Goal: Entertainment & Leisure: Consume media (video, audio)

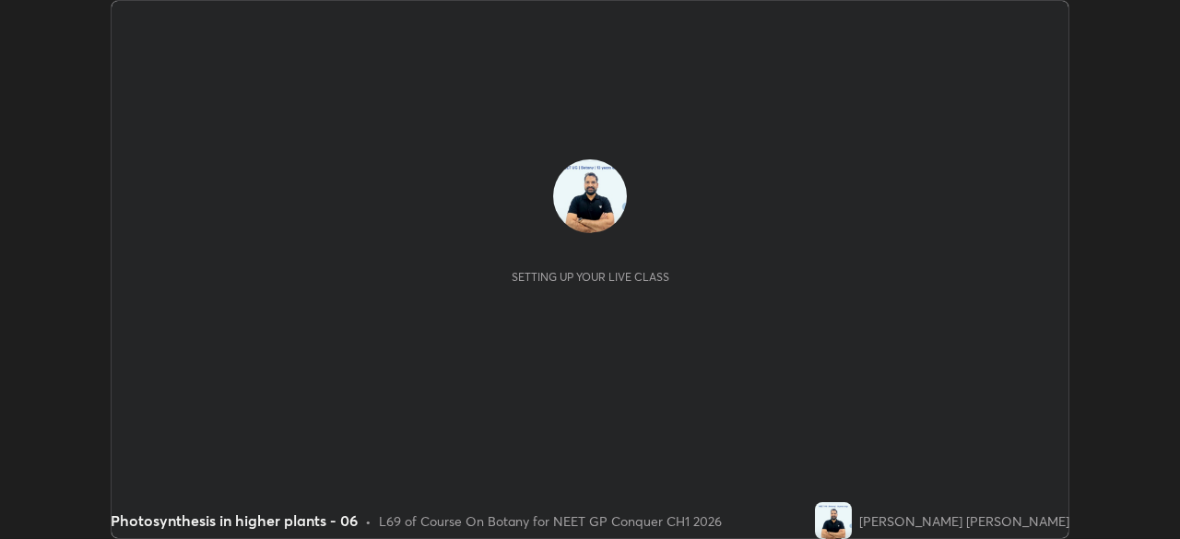
scroll to position [539, 1179]
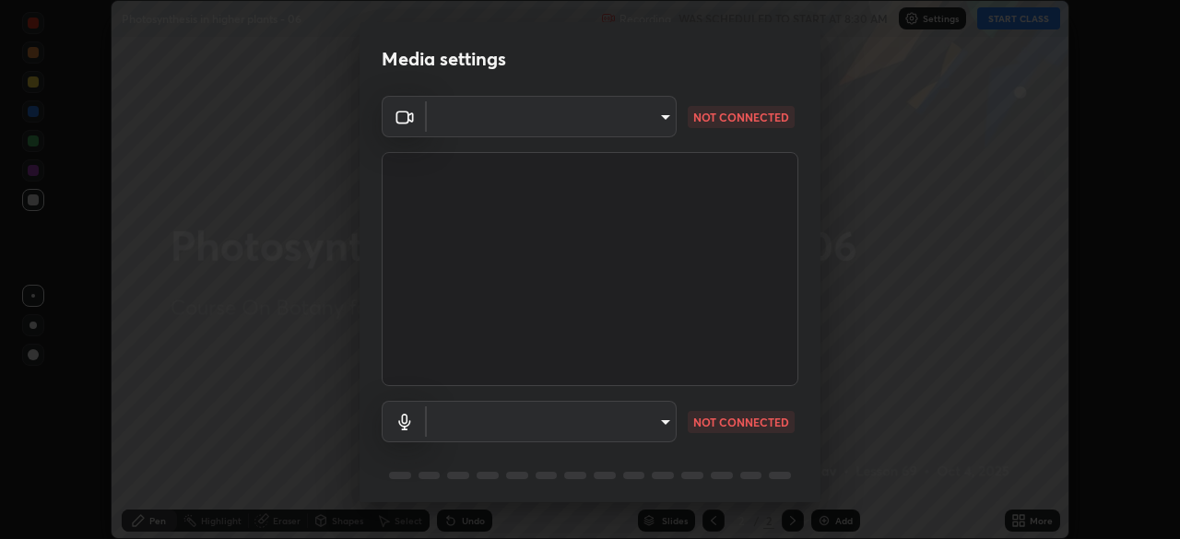
type input "1a0cd2fa9eaecc5464ce661d2c376d4f68bb2a1a8db1c3726163fcb70f995fb6"
type input "communications"
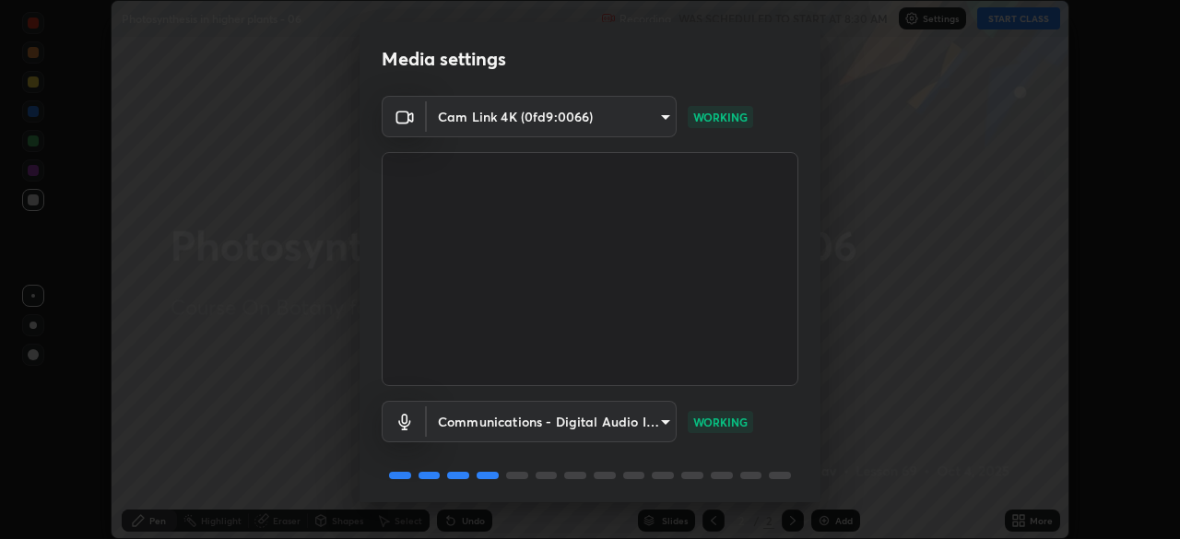
scroll to position [65, 0]
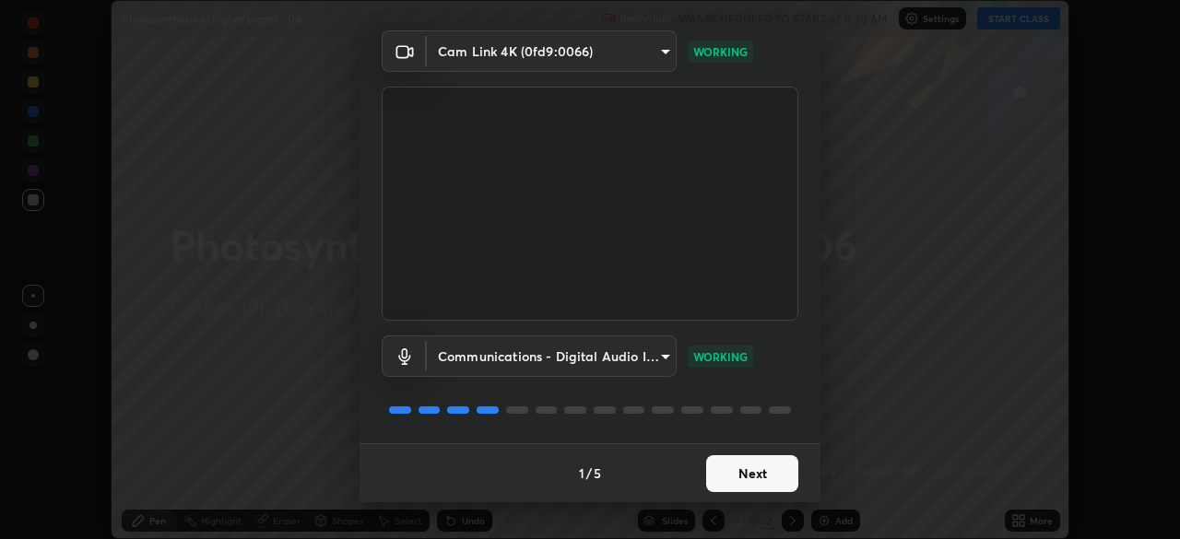
click at [738, 480] on button "Next" at bounding box center [752, 474] width 92 height 37
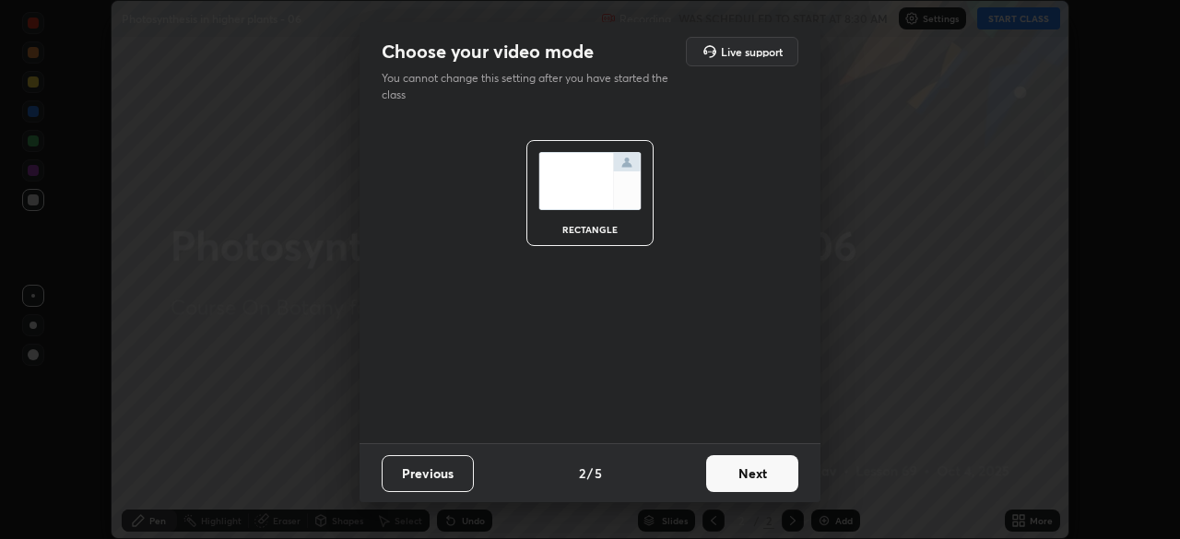
scroll to position [0, 0]
click at [747, 479] on button "Next" at bounding box center [752, 474] width 92 height 37
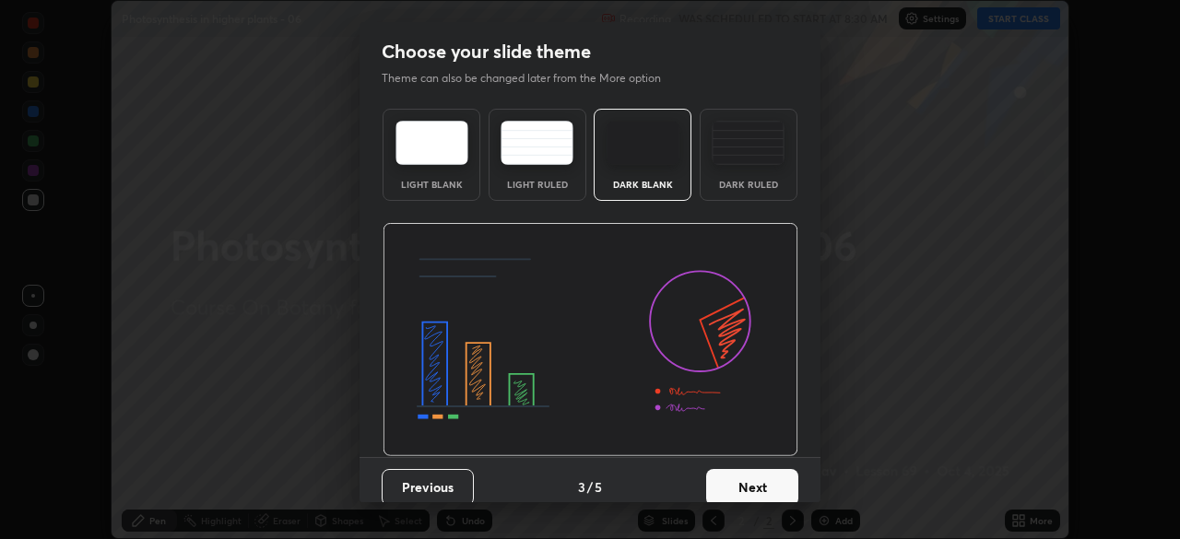
click at [752, 479] on button "Next" at bounding box center [752, 487] width 92 height 37
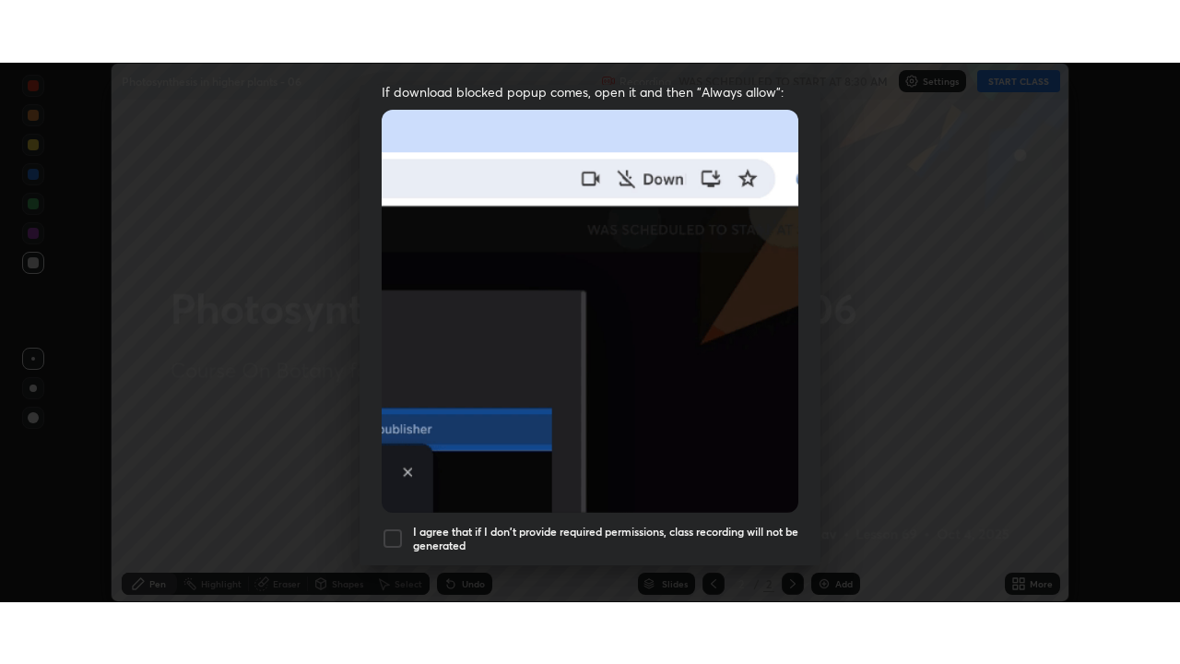
scroll to position [442, 0]
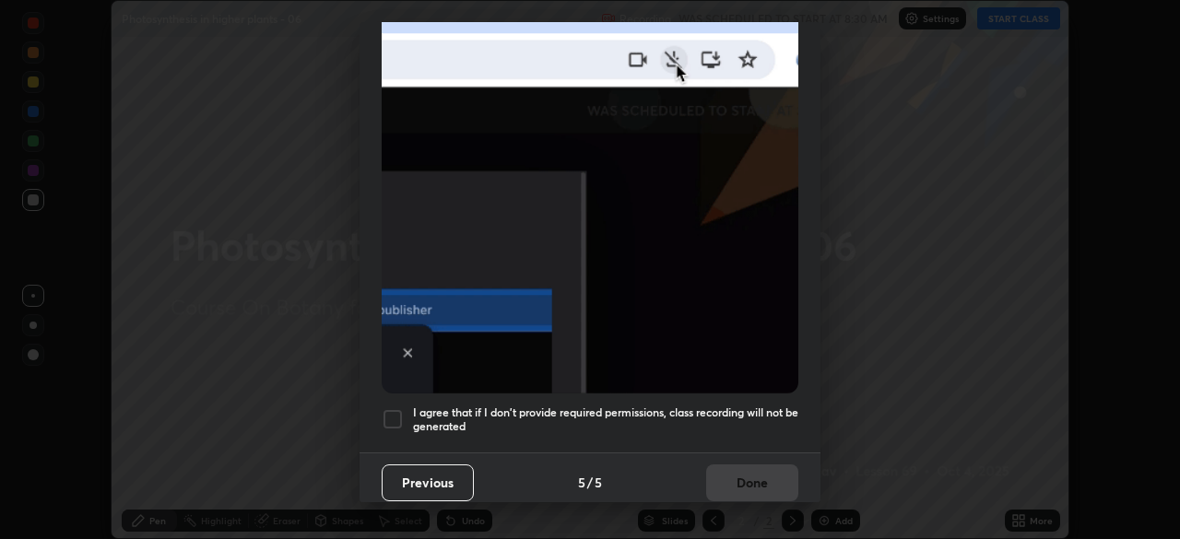
click at [396, 409] on div at bounding box center [393, 420] width 22 height 22
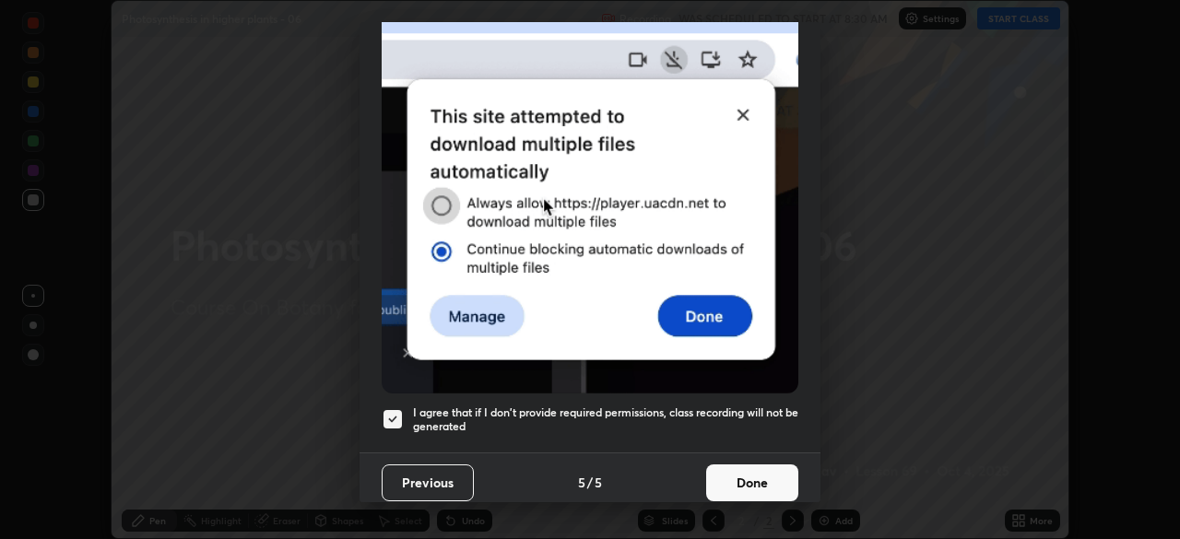
click at [732, 474] on button "Done" at bounding box center [752, 483] width 92 height 37
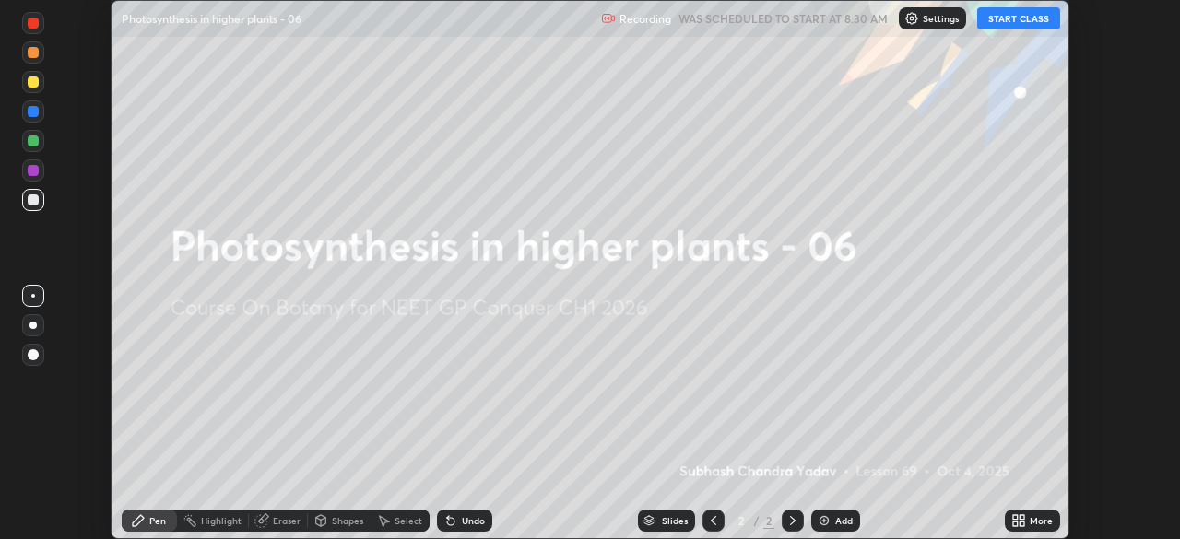
click at [1013, 18] on button "START CLASS" at bounding box center [1018, 18] width 83 height 22
click at [825, 523] on img at bounding box center [824, 521] width 15 height 15
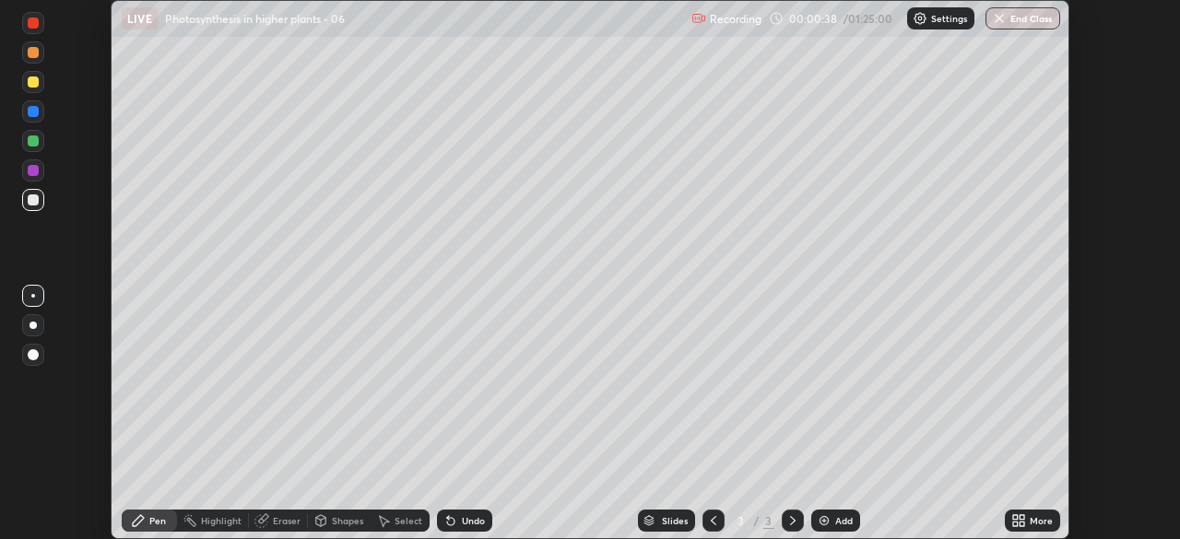
click at [1019, 525] on icon at bounding box center [1019, 521] width 15 height 15
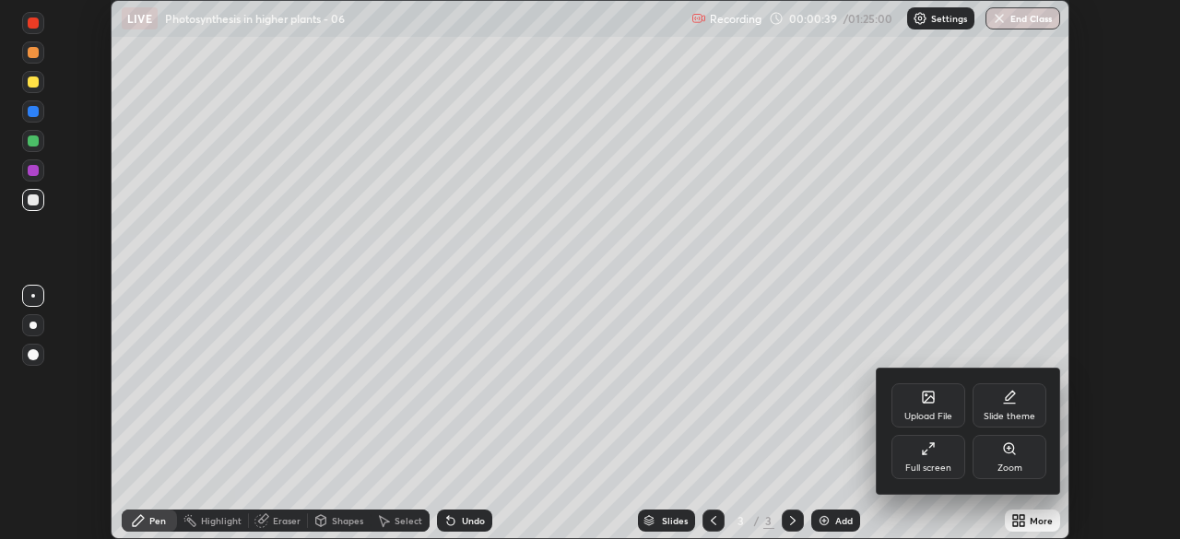
click at [926, 449] on icon at bounding box center [928, 449] width 15 height 15
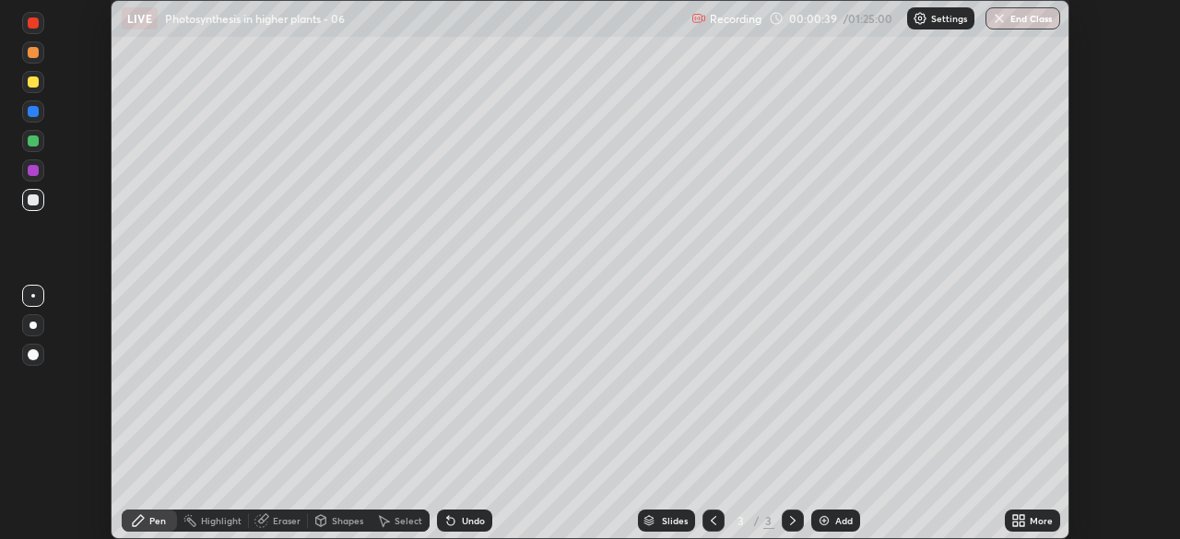
scroll to position [664, 1180]
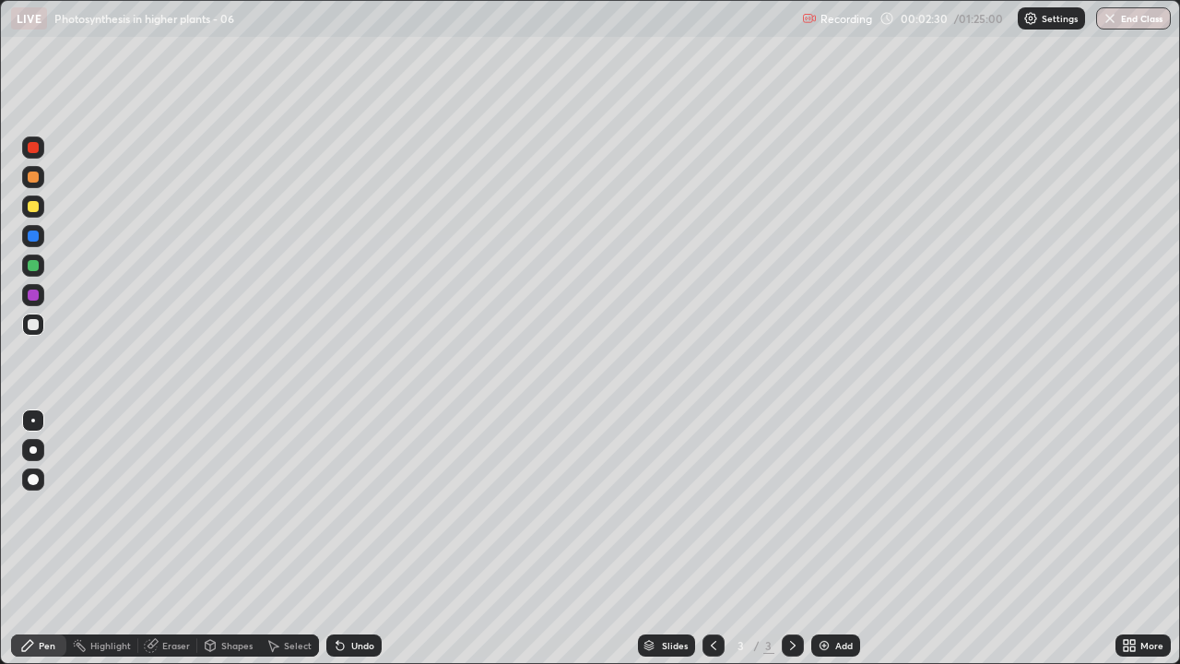
click at [32, 208] on div at bounding box center [33, 206] width 11 height 11
click at [32, 272] on div at bounding box center [33, 266] width 22 height 22
click at [35, 179] on div at bounding box center [33, 177] width 11 height 11
click at [38, 267] on div at bounding box center [33, 265] width 11 height 11
click at [36, 179] on div at bounding box center [33, 177] width 11 height 11
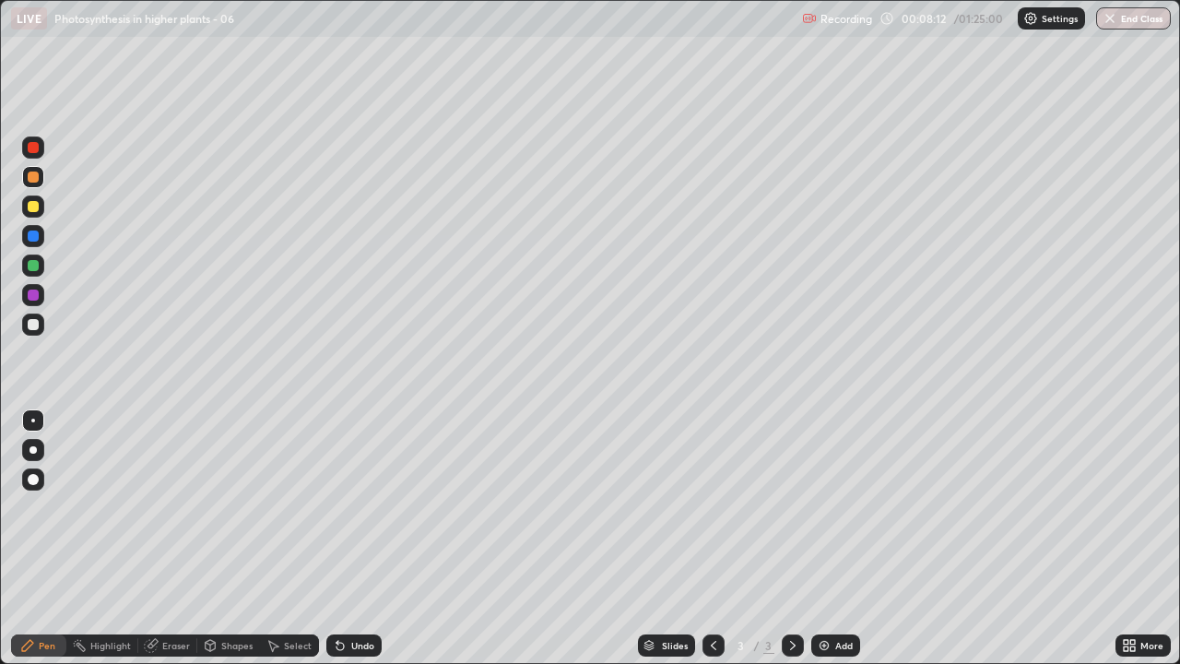
click at [821, 539] on img at bounding box center [824, 645] width 15 height 15
click at [170, 539] on div "Eraser" at bounding box center [176, 645] width 28 height 9
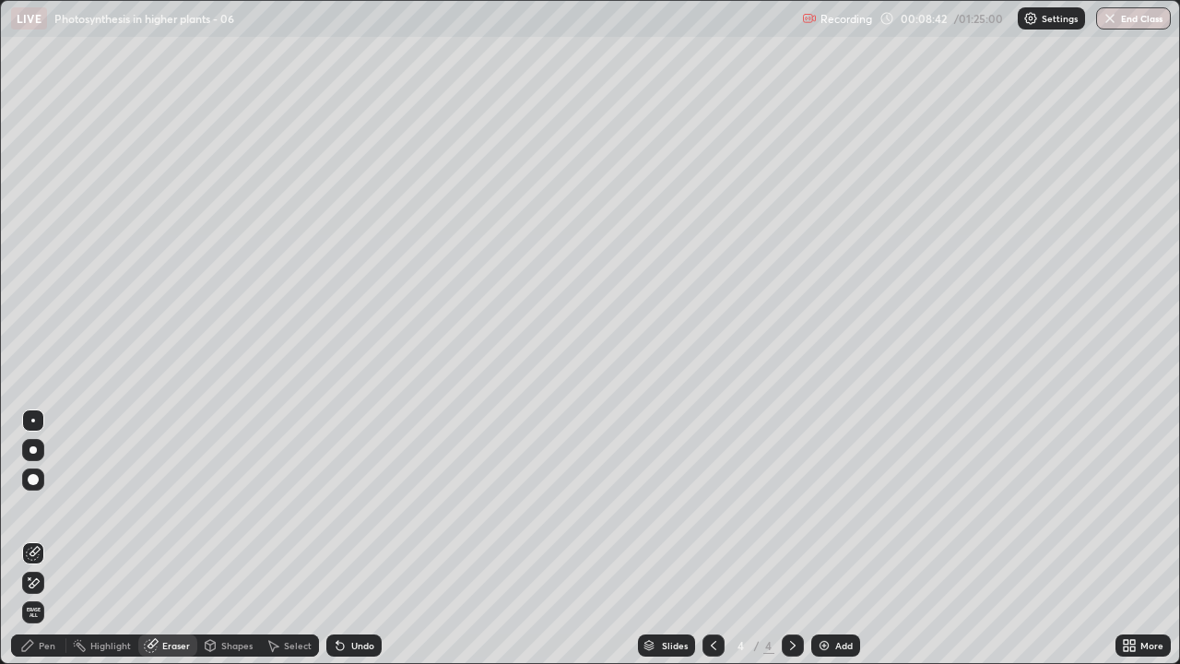
click at [51, 539] on div "Pen" at bounding box center [47, 645] width 17 height 9
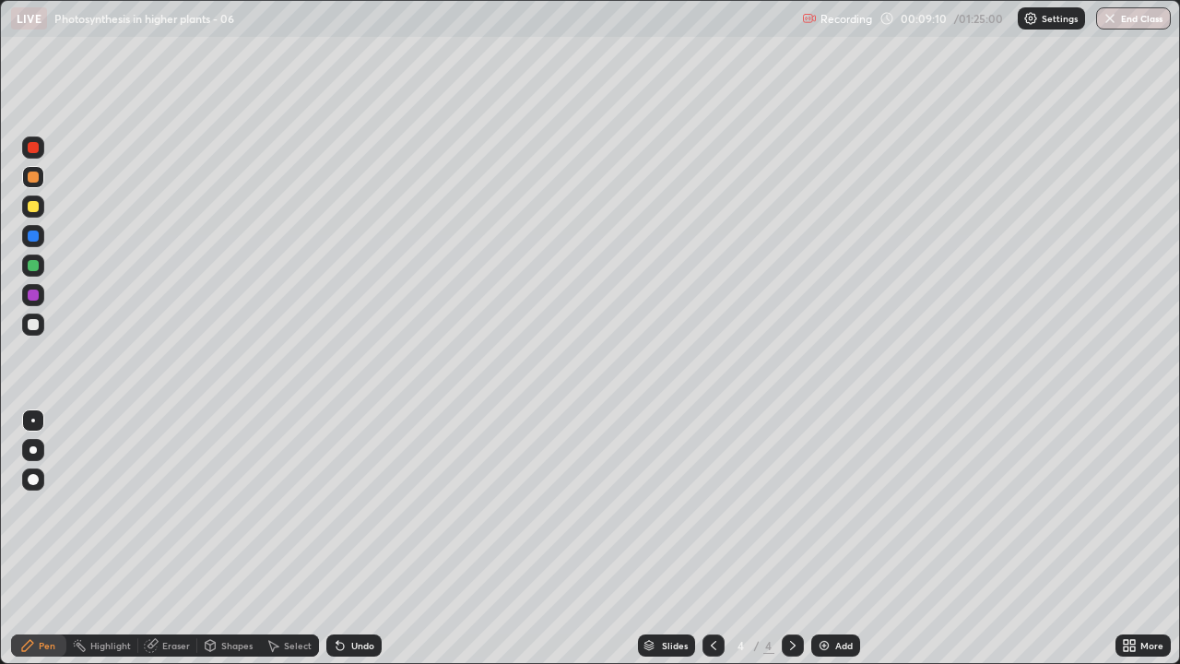
click at [32, 267] on div at bounding box center [33, 265] width 11 height 11
click at [30, 326] on div at bounding box center [33, 324] width 11 height 11
click at [30, 296] on div at bounding box center [33, 295] width 11 height 11
click at [33, 326] on div at bounding box center [33, 324] width 11 height 11
click at [33, 208] on div at bounding box center [33, 206] width 11 height 11
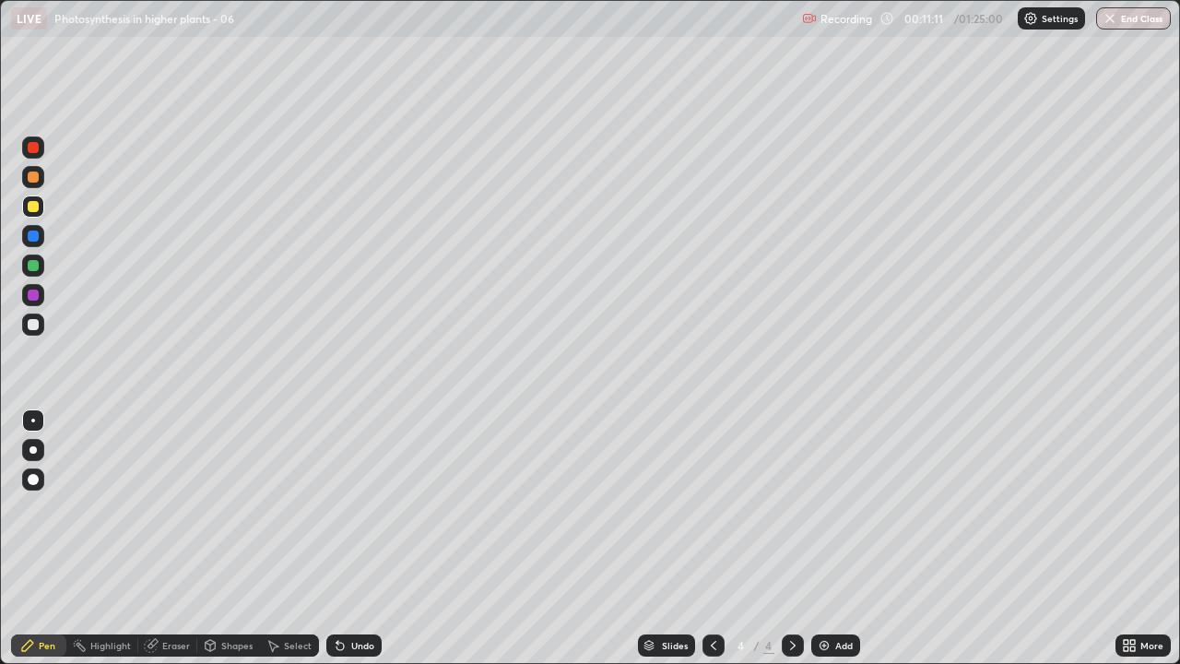
click at [32, 268] on div at bounding box center [33, 265] width 11 height 11
click at [152, 539] on icon at bounding box center [151, 646] width 12 height 12
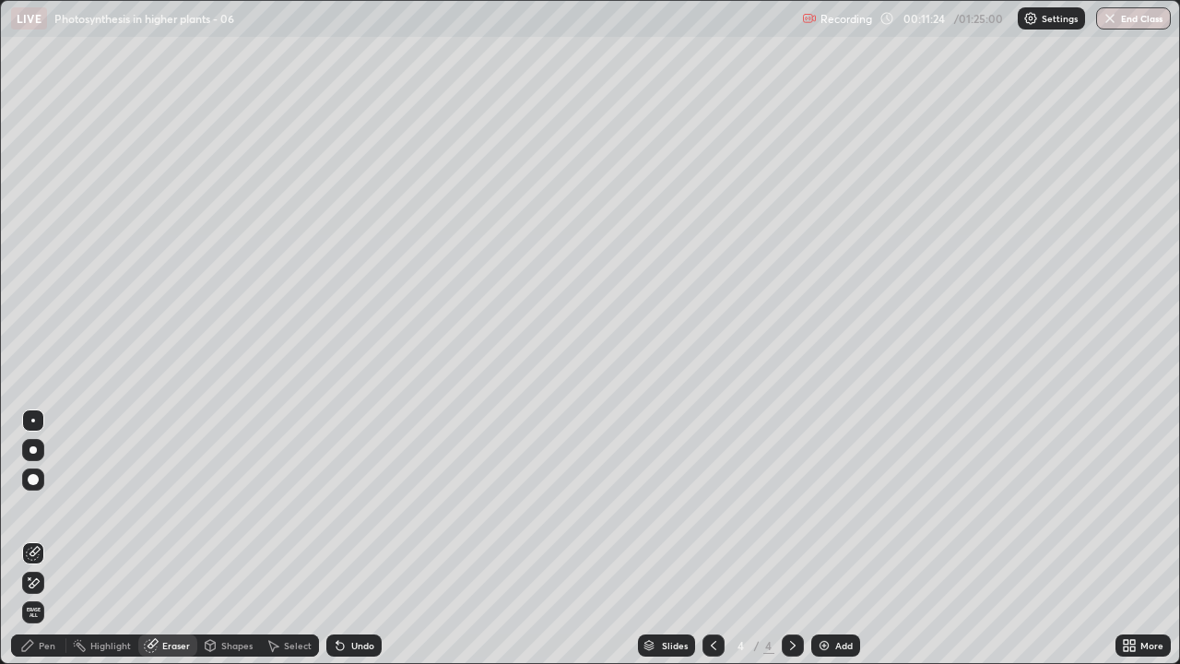
click at [41, 539] on div "Pen" at bounding box center [47, 645] width 17 height 9
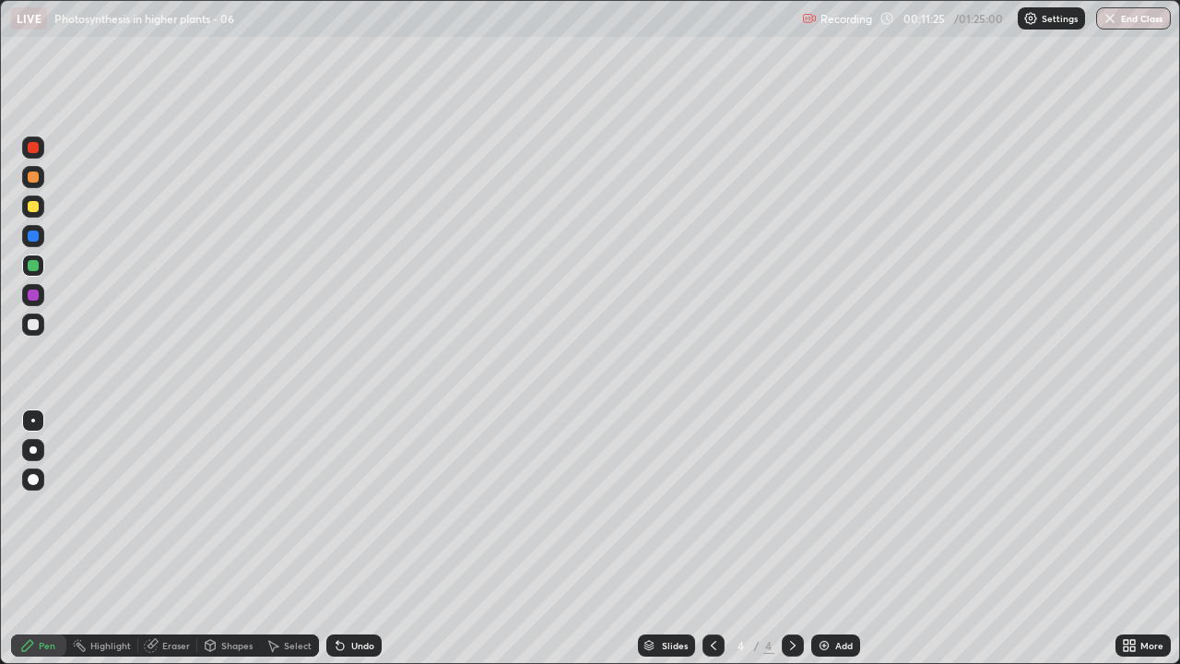
click at [33, 267] on div at bounding box center [33, 265] width 11 height 11
click at [33, 268] on div at bounding box center [33, 265] width 11 height 11
click at [33, 207] on div at bounding box center [33, 206] width 11 height 11
click at [29, 335] on div at bounding box center [33, 325] width 22 height 22
click at [30, 206] on div at bounding box center [33, 206] width 11 height 11
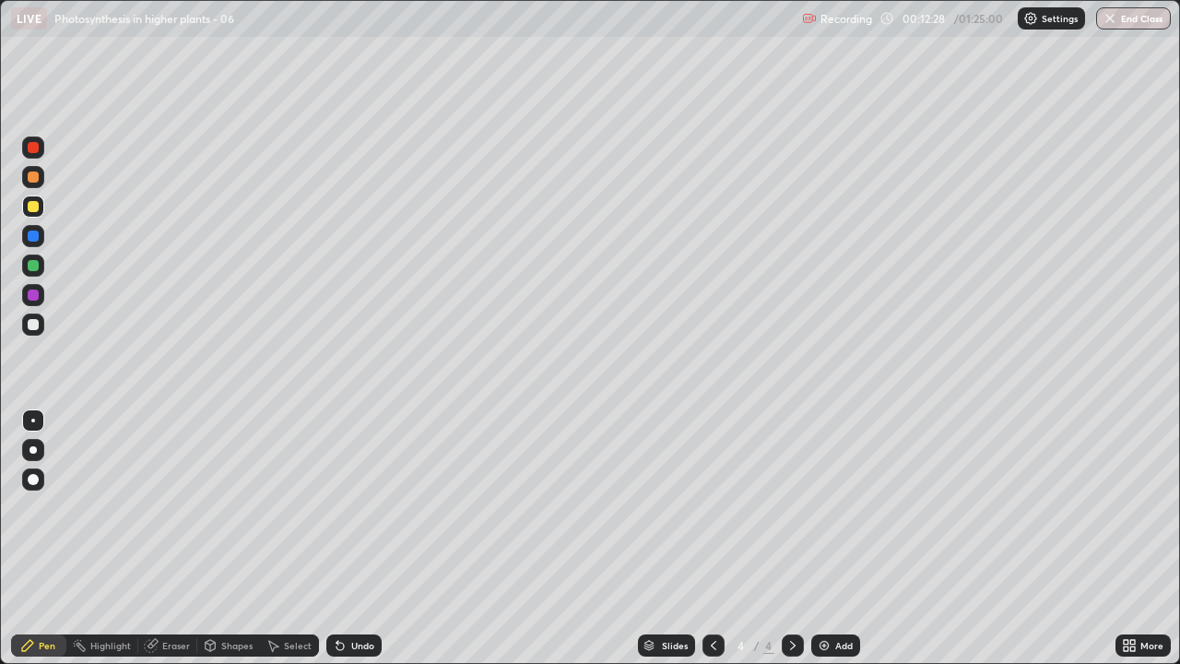
click at [33, 327] on div at bounding box center [33, 324] width 11 height 11
click at [34, 207] on div at bounding box center [33, 206] width 11 height 11
click at [32, 326] on div at bounding box center [33, 324] width 11 height 11
click at [34, 207] on div at bounding box center [33, 206] width 11 height 11
click at [36, 324] on div at bounding box center [33, 324] width 11 height 11
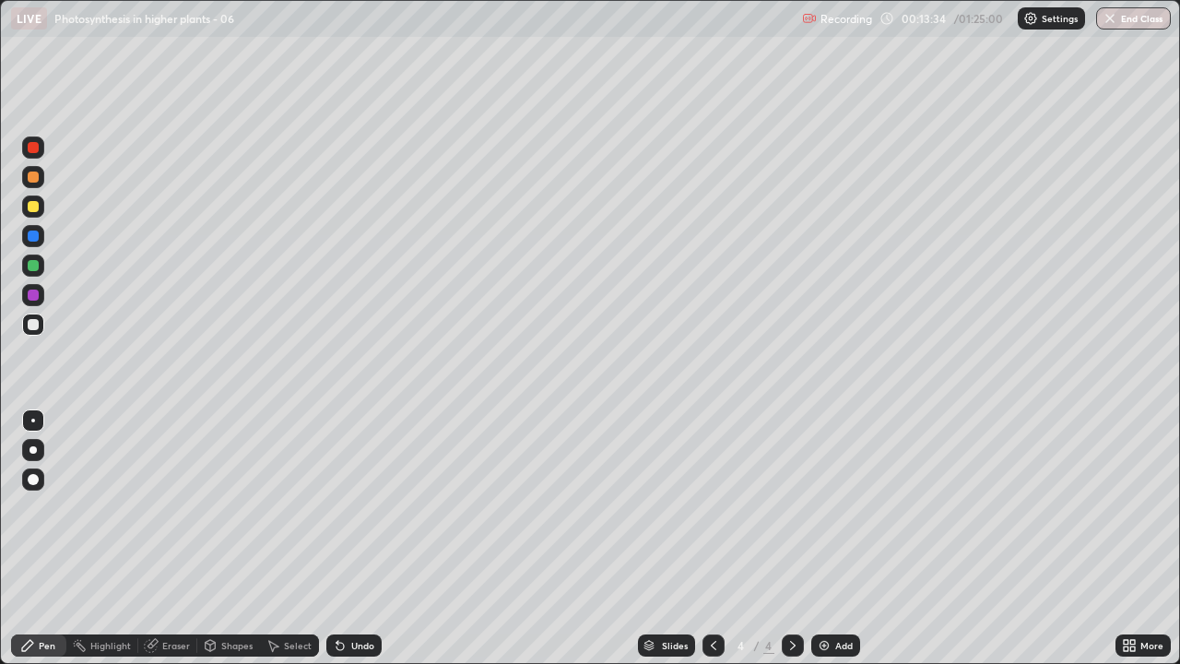
click at [34, 208] on div at bounding box center [33, 206] width 11 height 11
click at [32, 326] on div at bounding box center [33, 324] width 11 height 11
click at [28, 210] on div at bounding box center [33, 206] width 22 height 22
click at [38, 323] on div at bounding box center [33, 324] width 11 height 11
click at [33, 208] on div at bounding box center [33, 206] width 11 height 11
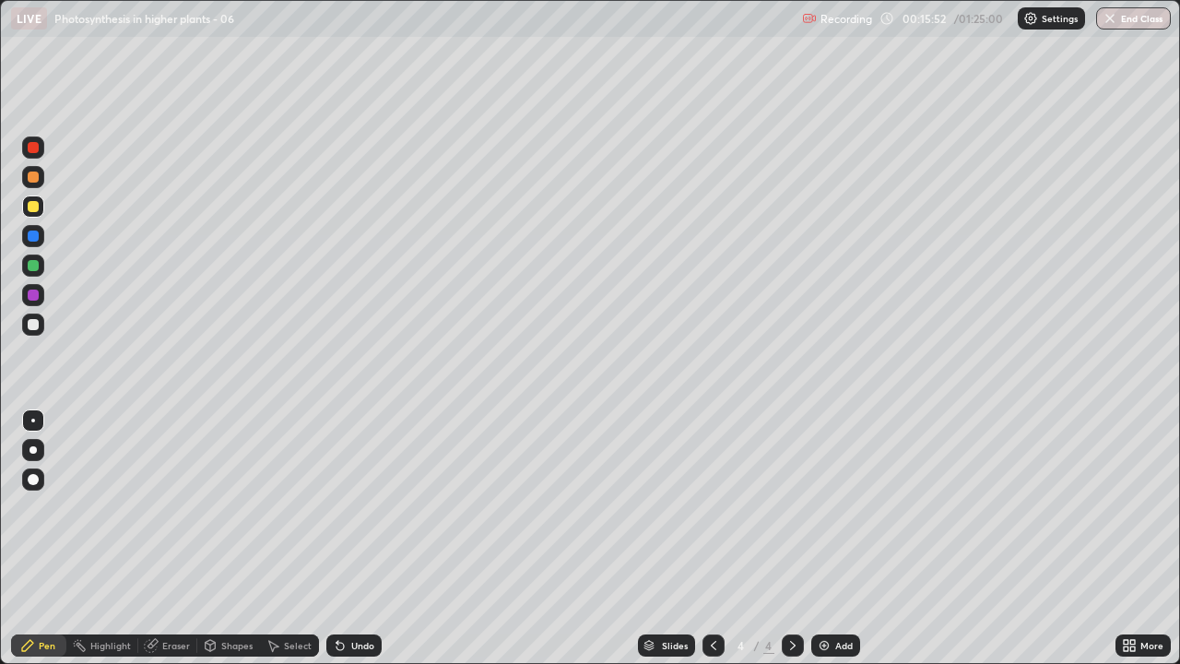
click at [33, 326] on div at bounding box center [33, 324] width 11 height 11
click at [33, 206] on div at bounding box center [33, 206] width 11 height 11
click at [30, 326] on div at bounding box center [33, 324] width 11 height 11
click at [33, 181] on div at bounding box center [33, 177] width 11 height 11
click at [32, 211] on div at bounding box center [33, 206] width 11 height 11
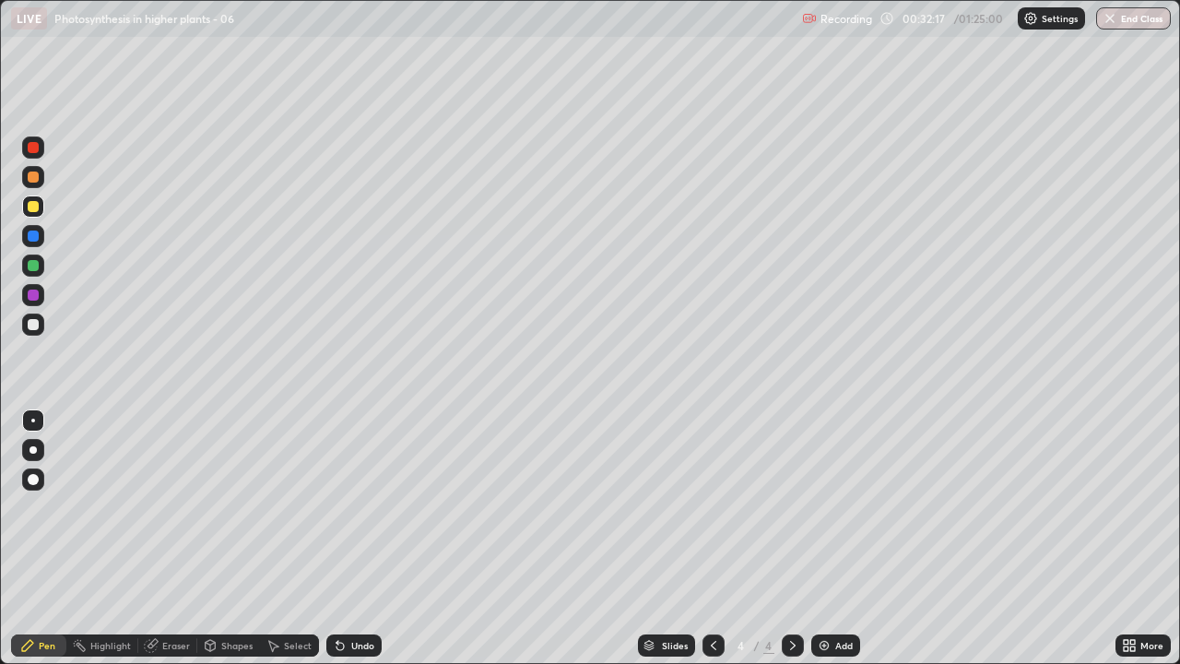
click at [823, 539] on img at bounding box center [824, 645] width 15 height 15
click at [1126, 539] on icon at bounding box center [1126, 648] width 5 height 5
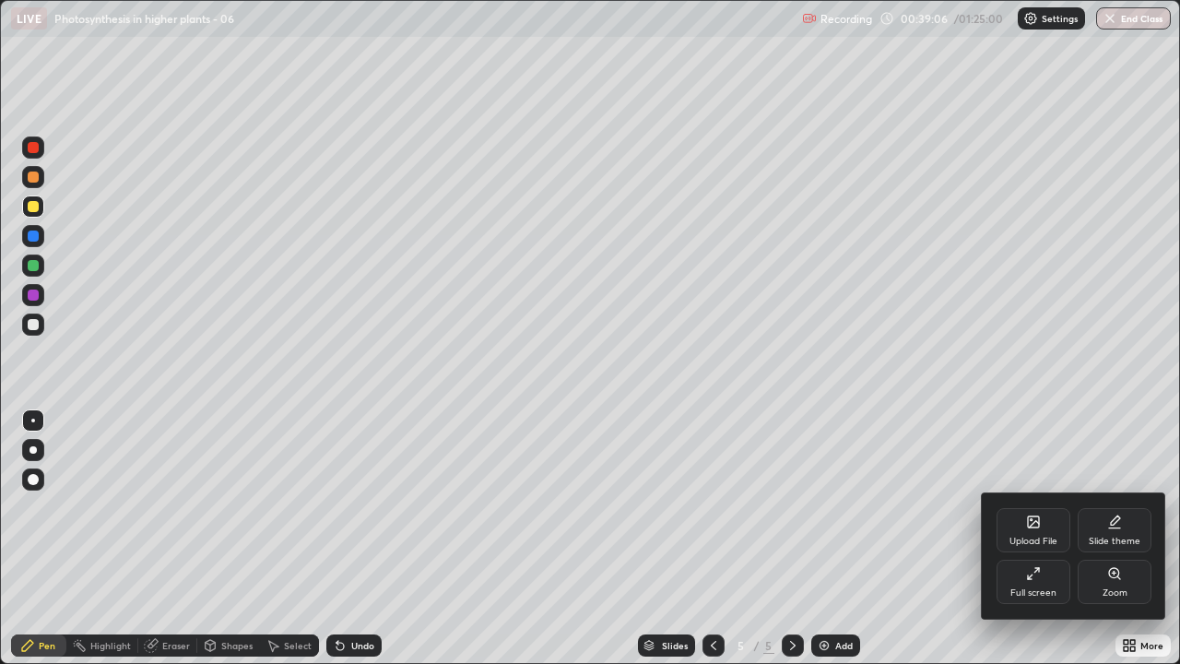
click at [1030, 539] on icon at bounding box center [1030, 577] width 5 height 5
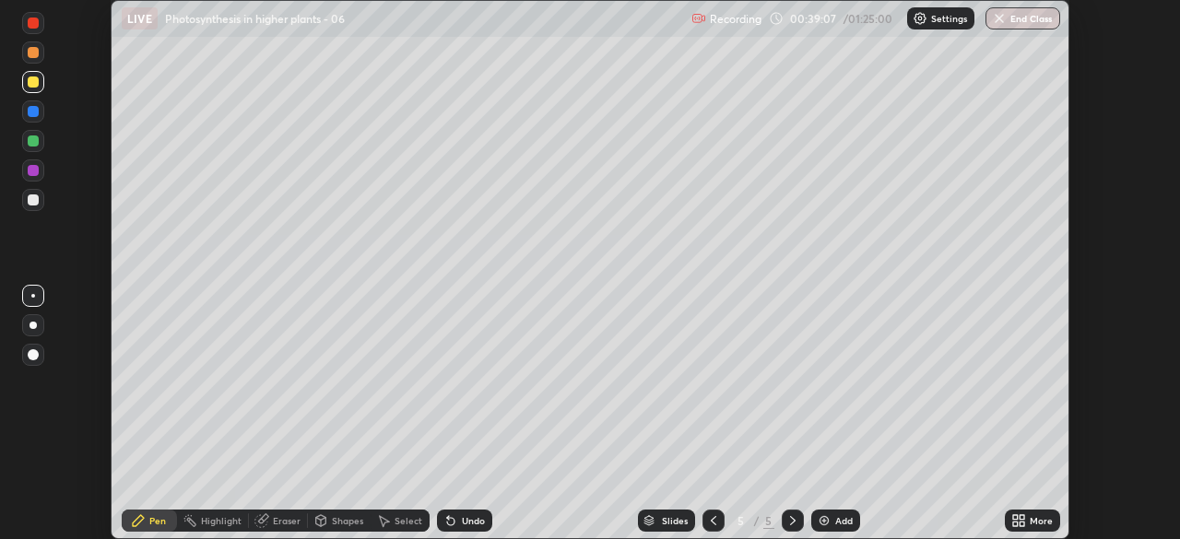
scroll to position [91677, 91037]
click at [822, 522] on img at bounding box center [824, 521] width 15 height 15
click at [33, 200] on div at bounding box center [33, 200] width 11 height 11
click at [37, 88] on div at bounding box center [33, 82] width 22 height 22
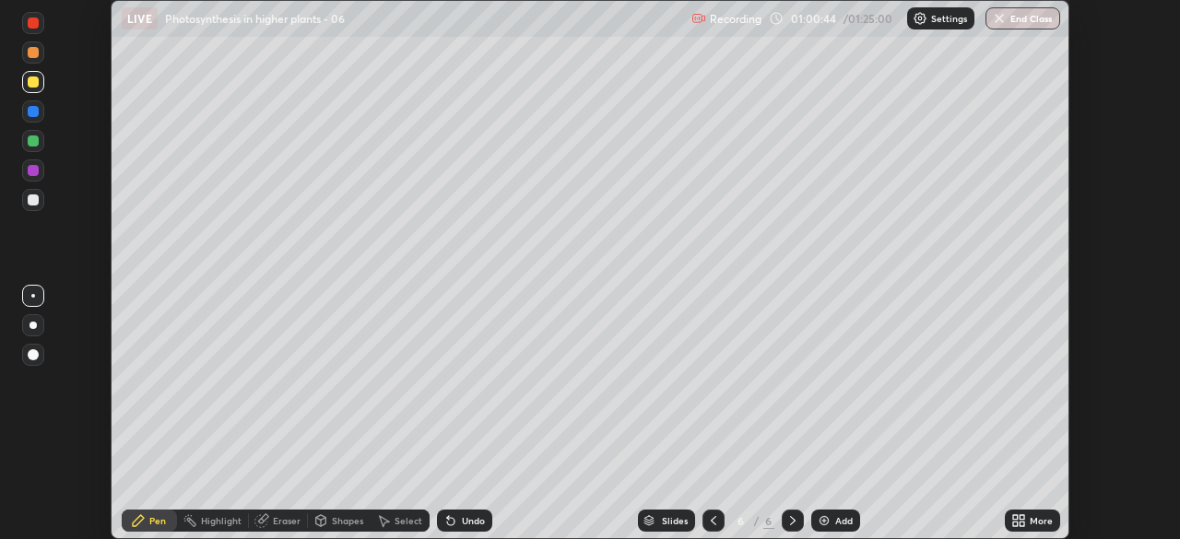
click at [819, 517] on img at bounding box center [824, 521] width 15 height 15
